Goal: Check status: Check status

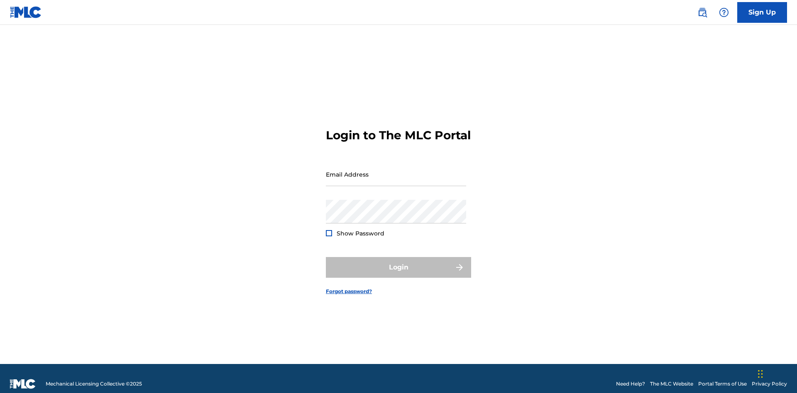
scroll to position [11, 0]
click at [396, 171] on input "Email Address" at bounding box center [396, 175] width 140 height 24
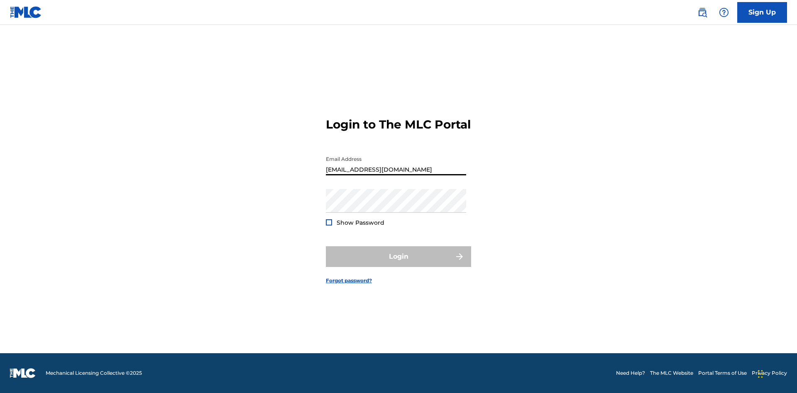
type input "[EMAIL_ADDRESS][DOMAIN_NAME]"
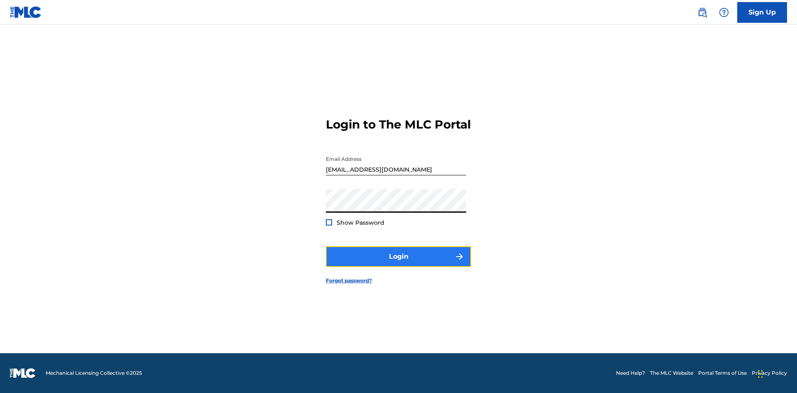
click at [398, 264] on button "Login" at bounding box center [398, 257] width 145 height 21
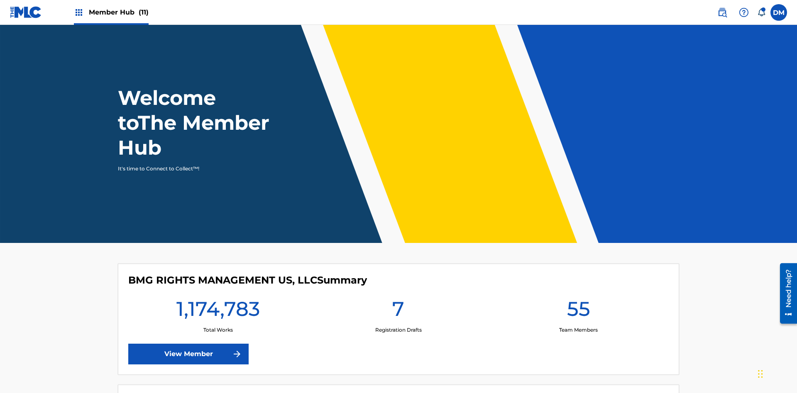
scroll to position [36, 0]
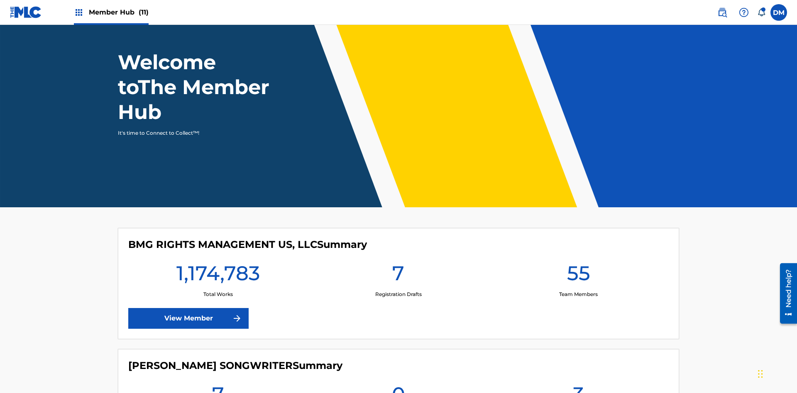
click at [111, 12] on span "Member Hub (11)" at bounding box center [119, 12] width 60 height 10
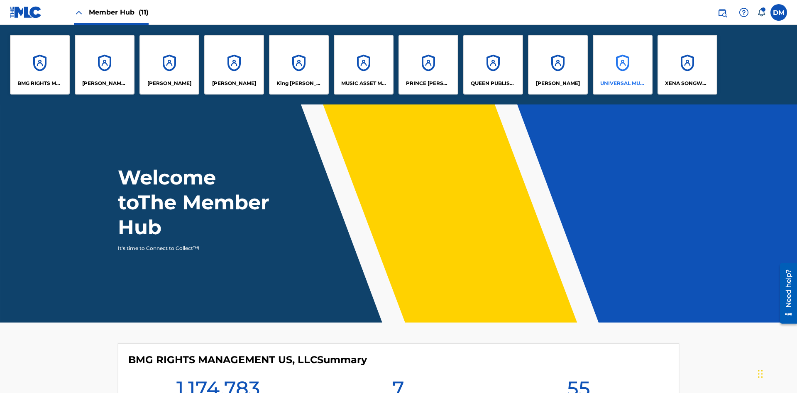
click at [622, 83] on p "UNIVERSAL MUSIC PUB GROUP" at bounding box center [622, 83] width 45 height 7
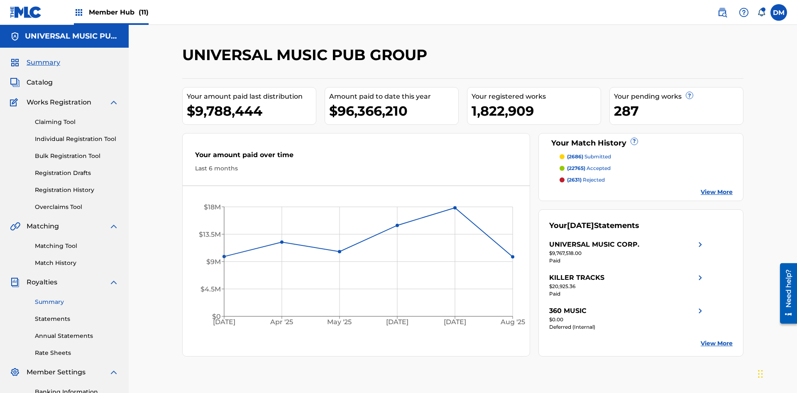
click at [77, 298] on link "Summary" at bounding box center [77, 302] width 84 height 9
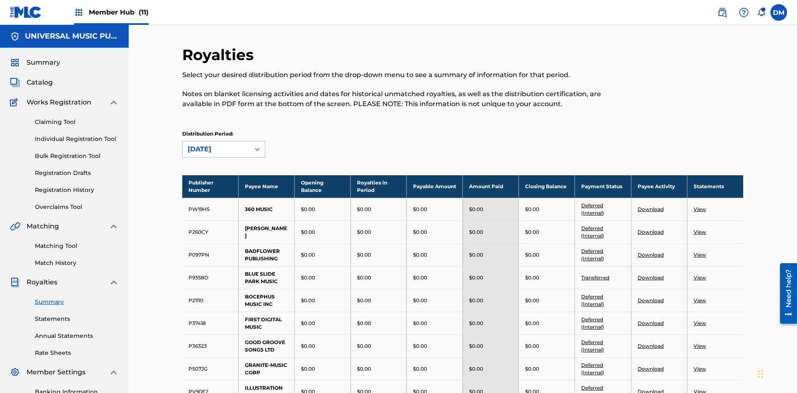
click at [216, 144] on div "[DATE]" at bounding box center [216, 149] width 57 height 10
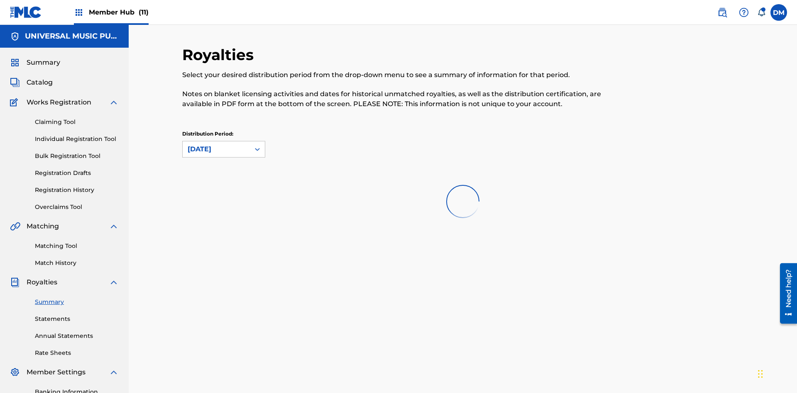
click at [216, 144] on div "[DATE]" at bounding box center [216, 149] width 57 height 10
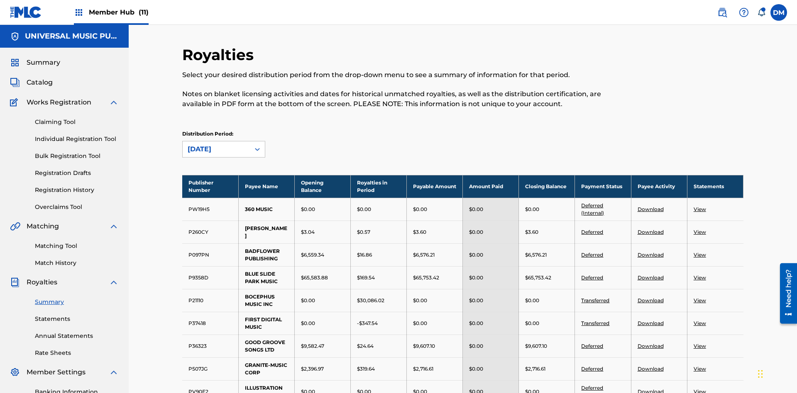
click at [216, 144] on div "[DATE]" at bounding box center [216, 149] width 57 height 10
